Goal: Find specific page/section: Find specific page/section

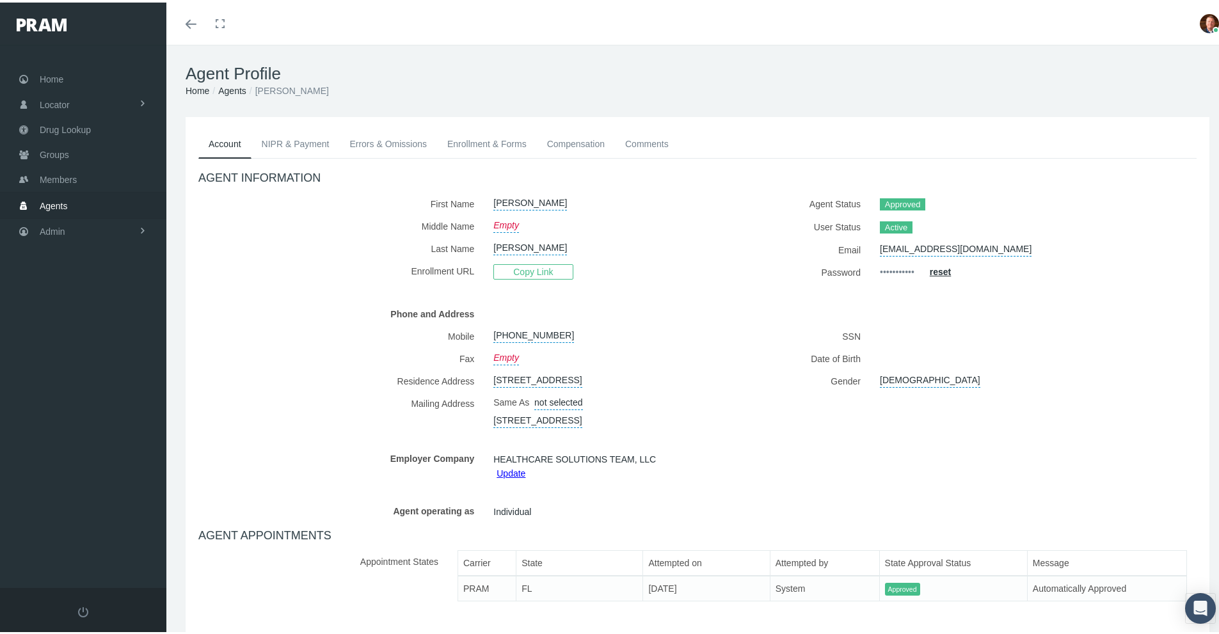
click at [488, 141] on link "Enrollment & Forms" at bounding box center [487, 141] width 100 height 28
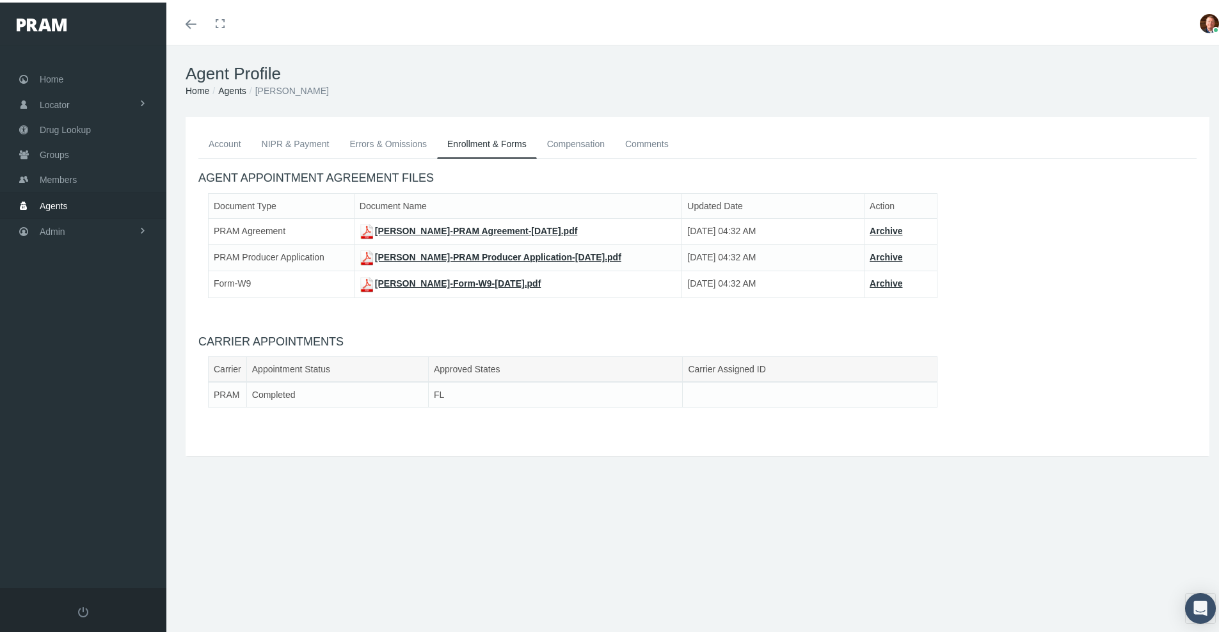
click at [309, 145] on link "NIPR & Payment" at bounding box center [295, 141] width 88 height 28
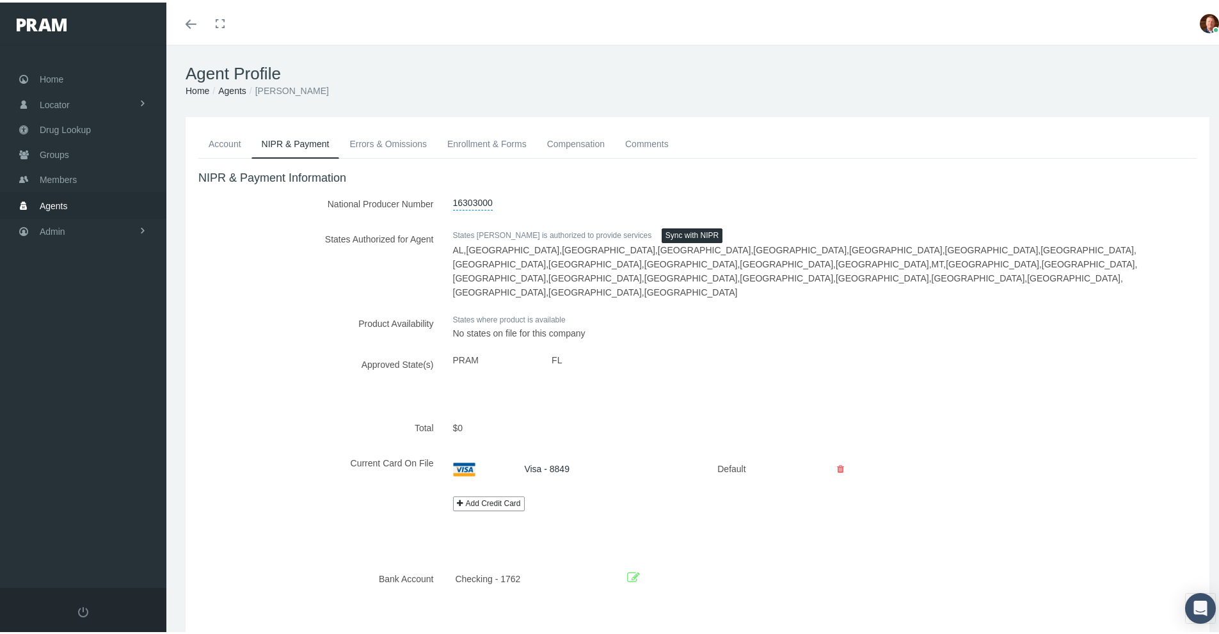
click at [390, 144] on link "Errors & Omissions" at bounding box center [388, 141] width 98 height 28
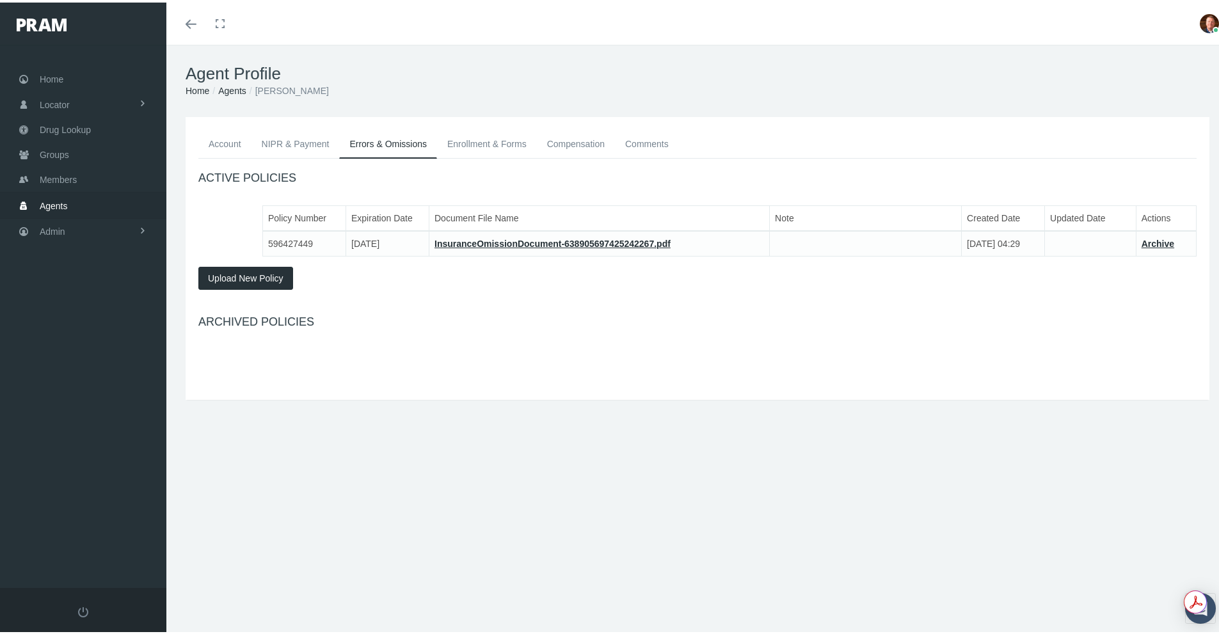
click at [467, 148] on link "Enrollment & Forms" at bounding box center [487, 141] width 100 height 28
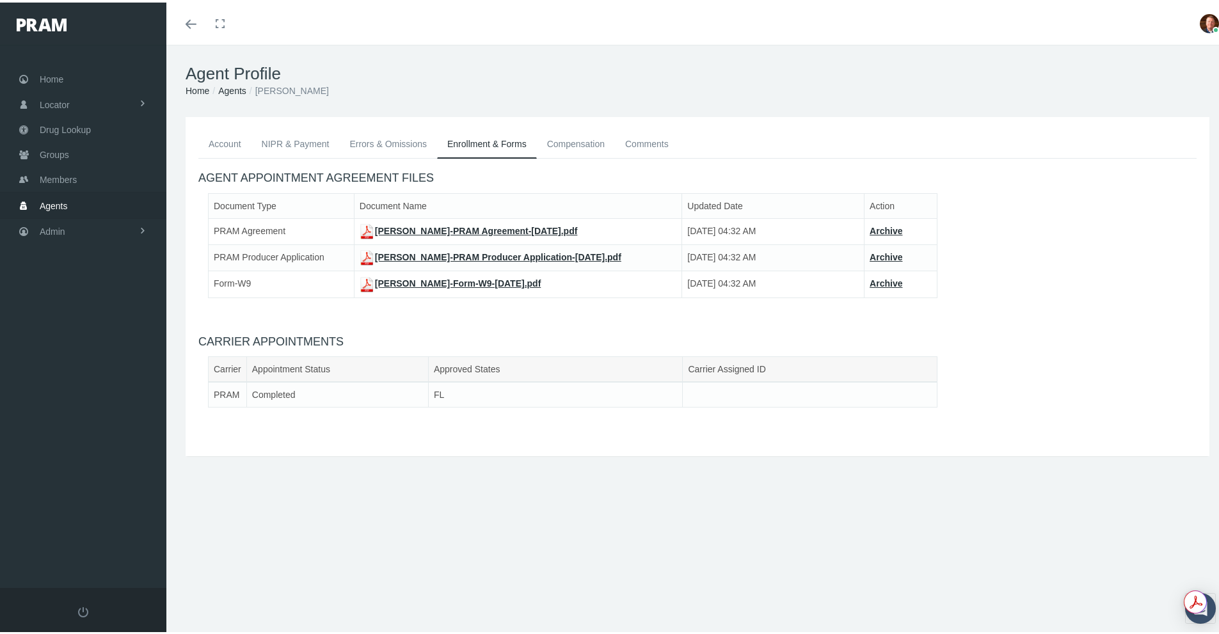
click at [571, 139] on link "Compensation" at bounding box center [576, 141] width 78 height 28
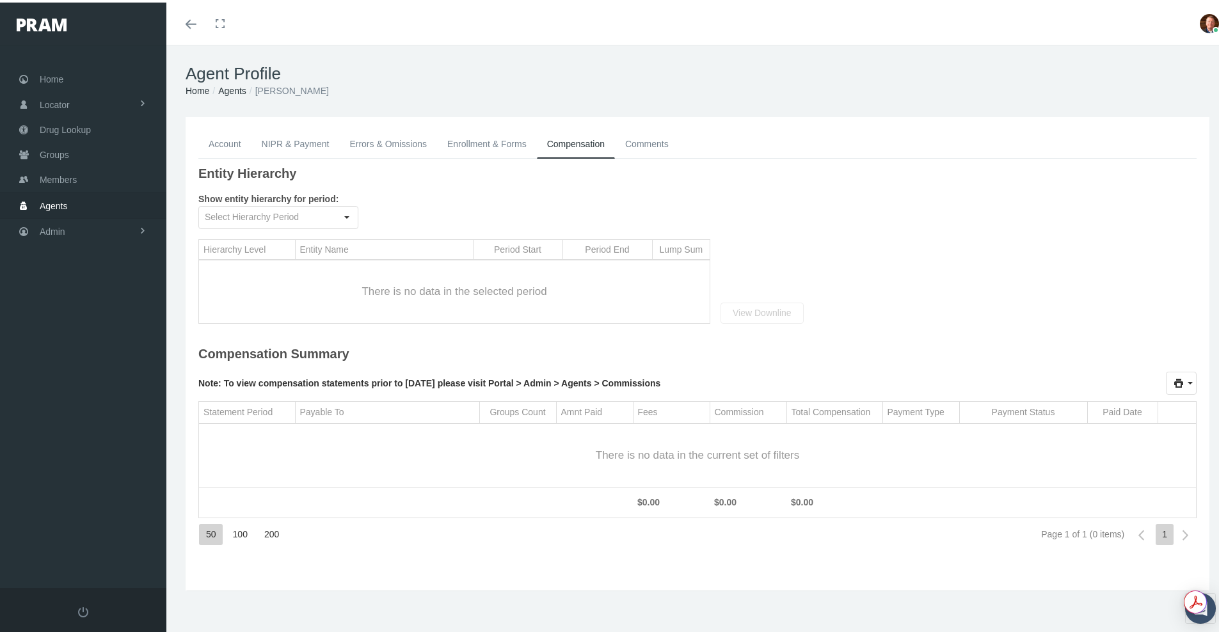
click at [649, 141] on link "Comments" at bounding box center [647, 141] width 64 height 28
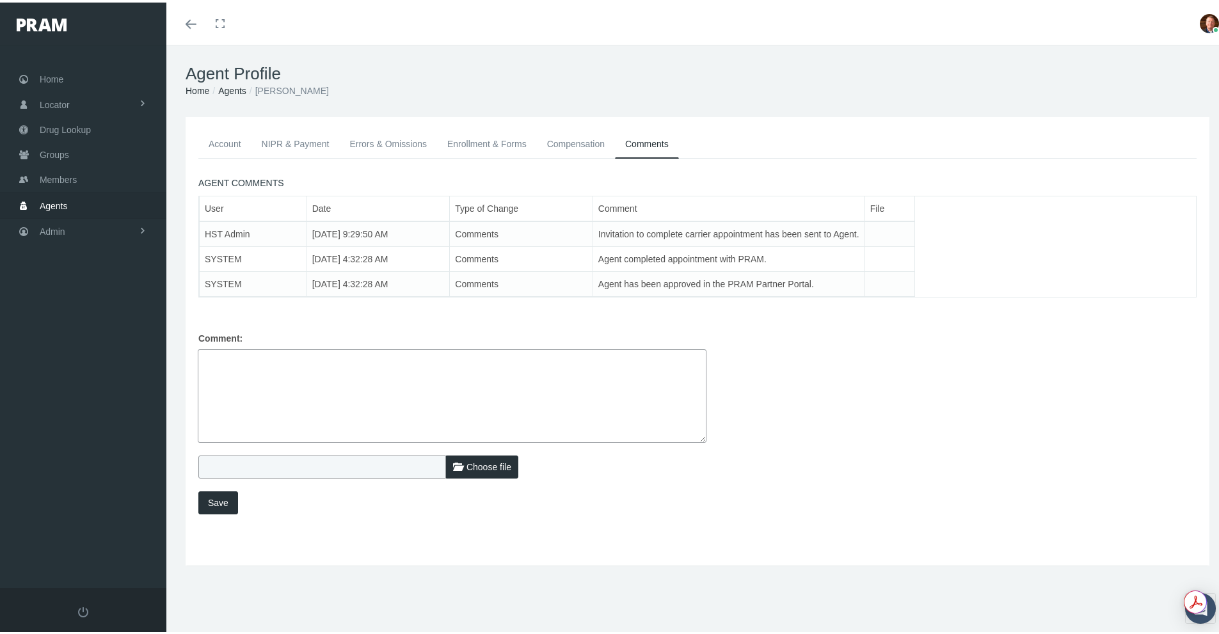
click at [498, 139] on link "Enrollment & Forms" at bounding box center [487, 141] width 100 height 28
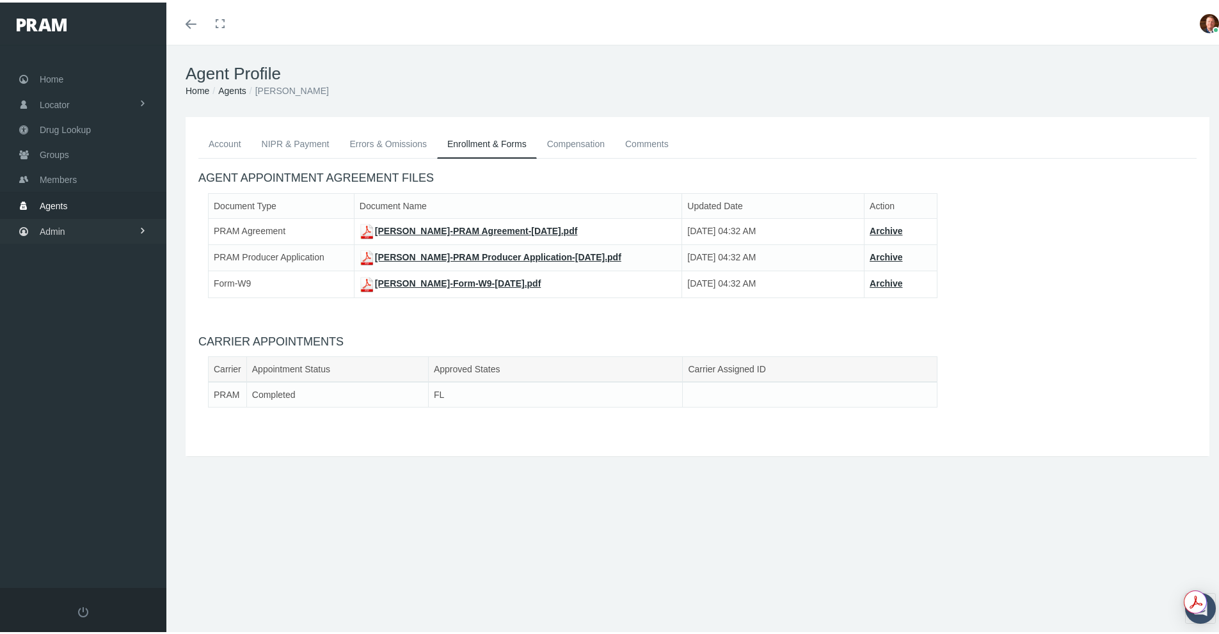
click at [54, 233] on span "Admin" at bounding box center [53, 229] width 26 height 24
click at [72, 278] on span "Agents" at bounding box center [66, 281] width 28 height 22
click at [91, 303] on span "Agent Approval" at bounding box center [80, 307] width 61 height 22
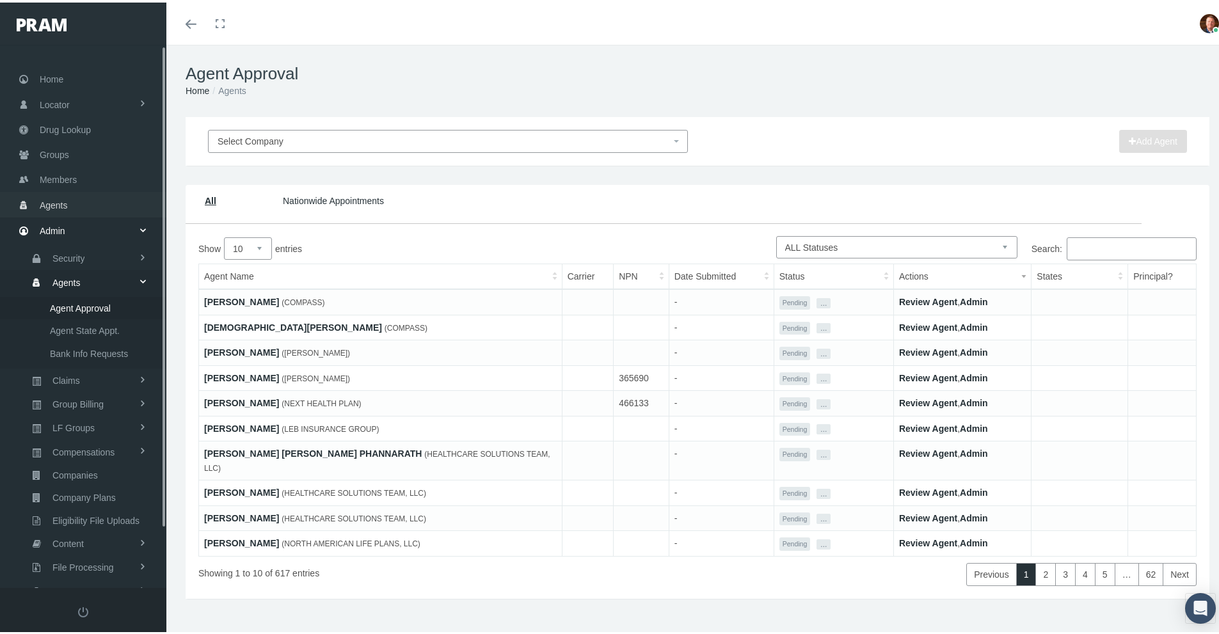
click at [45, 203] on span "Agents" at bounding box center [54, 203] width 28 height 24
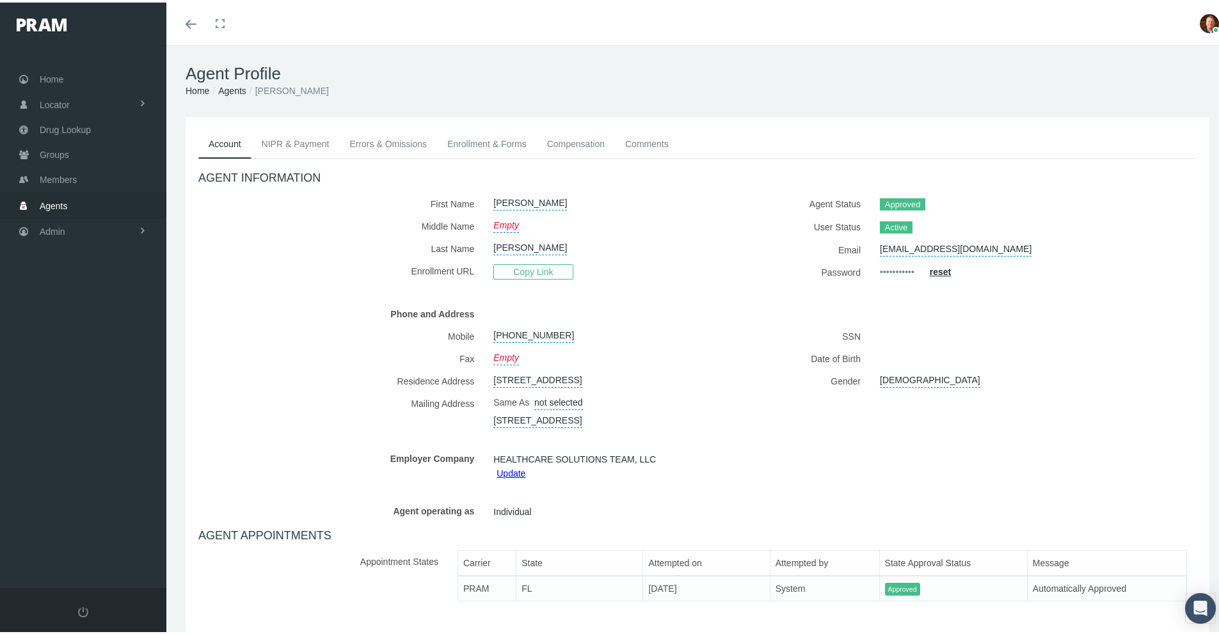
click at [484, 146] on link "Enrollment & Forms" at bounding box center [487, 141] width 100 height 28
